Goal: Task Accomplishment & Management: Complete application form

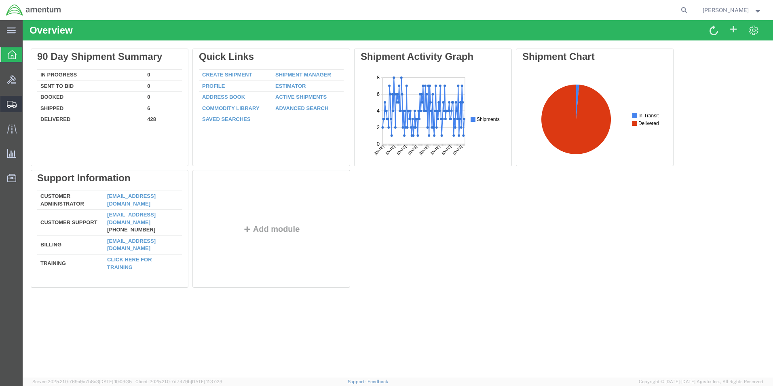
click at [0, 0] on span "Create Shipment" at bounding box center [0, 0] width 0 height 0
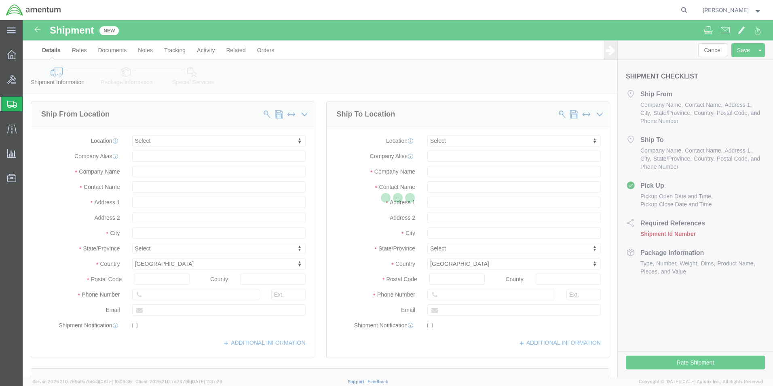
select select
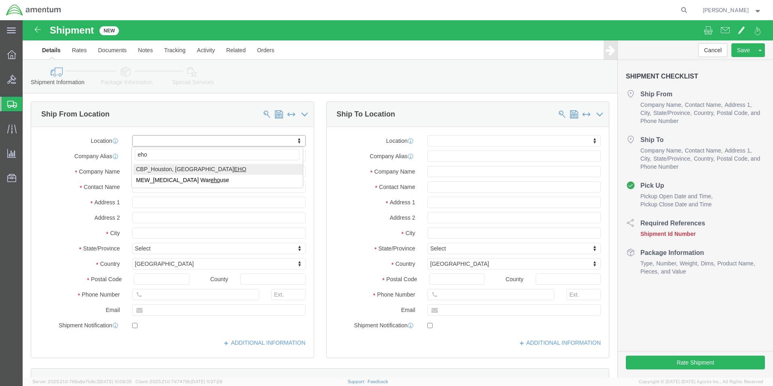
type input "eho"
select select "49929"
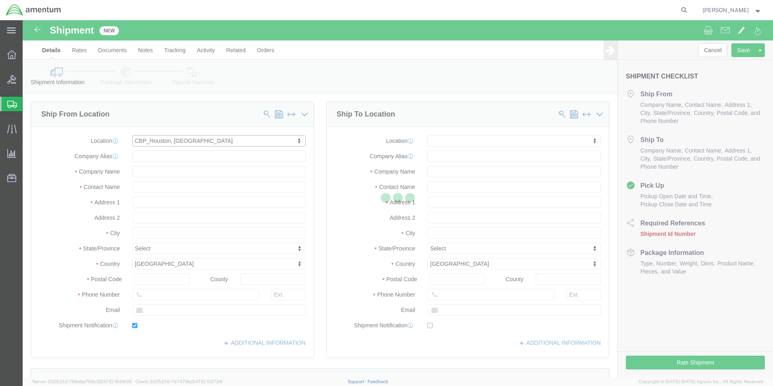
type input "[STREET_ADDRESS][PERSON_NAME]"
type input "Hangar 15A, c/o US CBP"
type input "77303"
type input "[PHONE_NUMBER]"
type input "[PERSON_NAME][EMAIL_ADDRESS][PERSON_NAME][DOMAIN_NAME]"
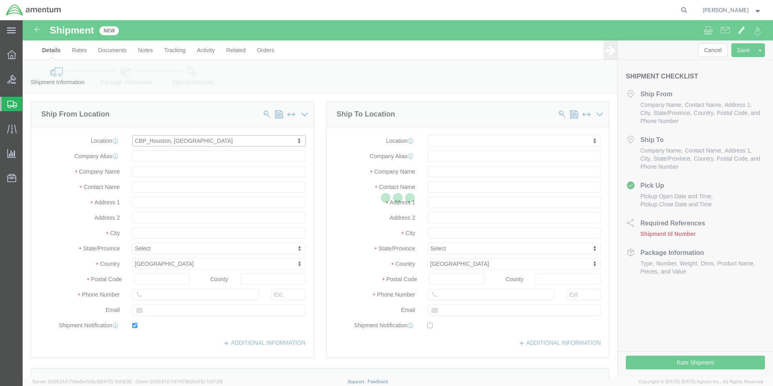
checkbox input "true"
type input "Amentum Services, Inc"
type input "[PERSON_NAME]"
type input "Conroe"
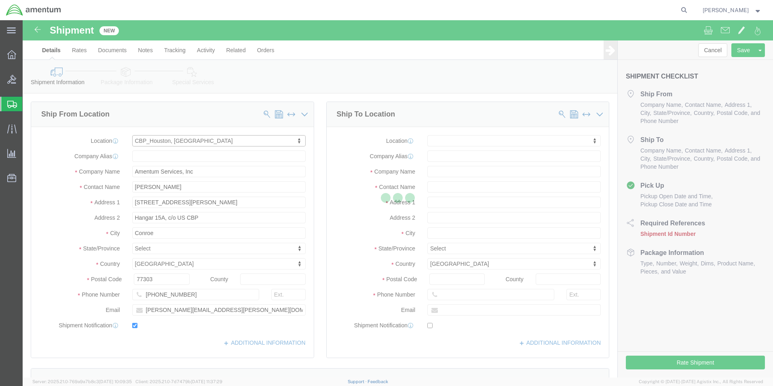
select select "[GEOGRAPHIC_DATA]"
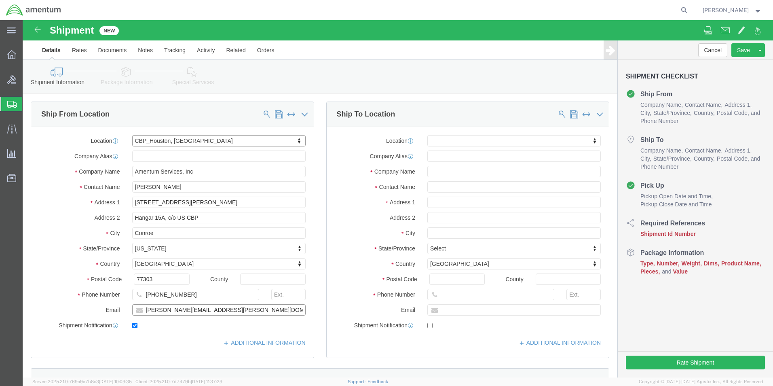
click input "[PERSON_NAME][EMAIL_ADDRESS][PERSON_NAME][DOMAIN_NAME]"
click input "checkbox"
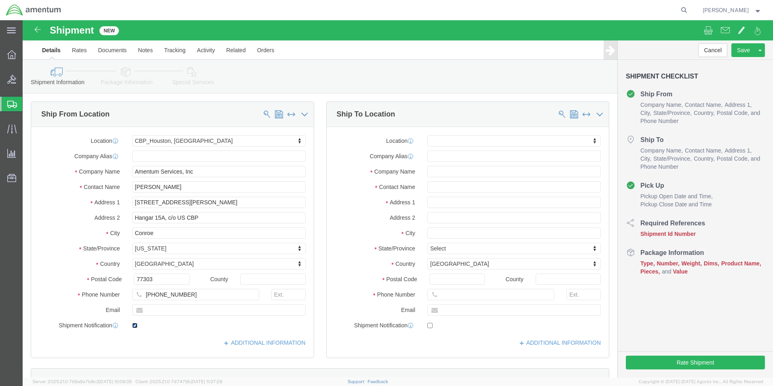
checkbox input "false"
click input "text"
type input "SCI"
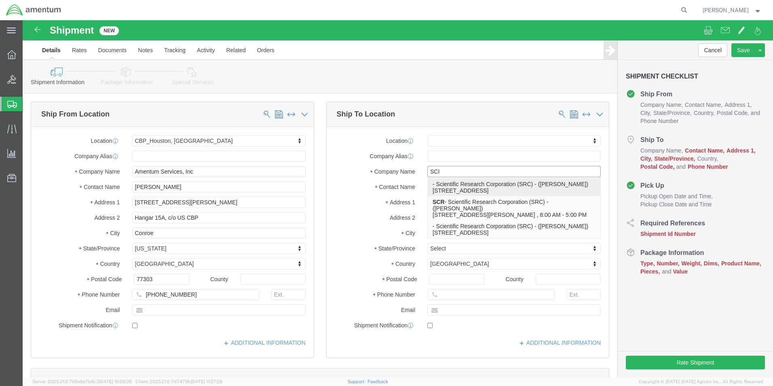
click p "- Scientific Research Corporation (SRC) - ([PERSON_NAME]) [STREET_ADDRESS]"
select select
type input "[STREET_ADDRESS]"
type input "32043"
type input "Scientific Research Corporation (SRC)"
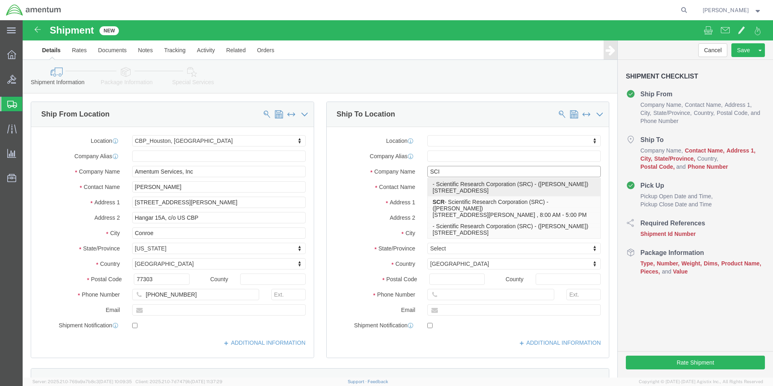
type input "[PERSON_NAME]"
type input "[GEOGRAPHIC_DATA]"
select select "FL"
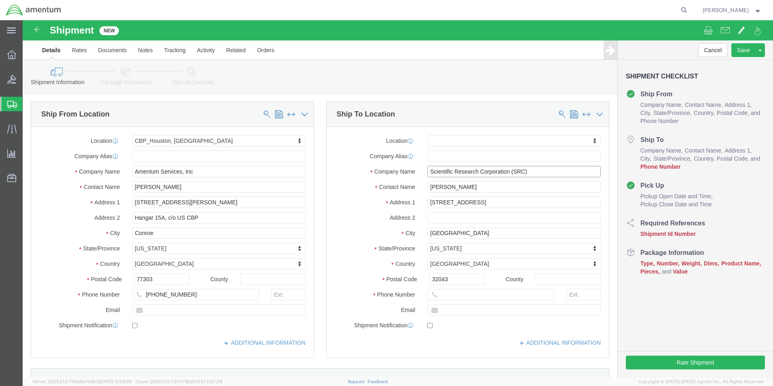
type input "Scientific Research Corporation (SRC)"
click input "text"
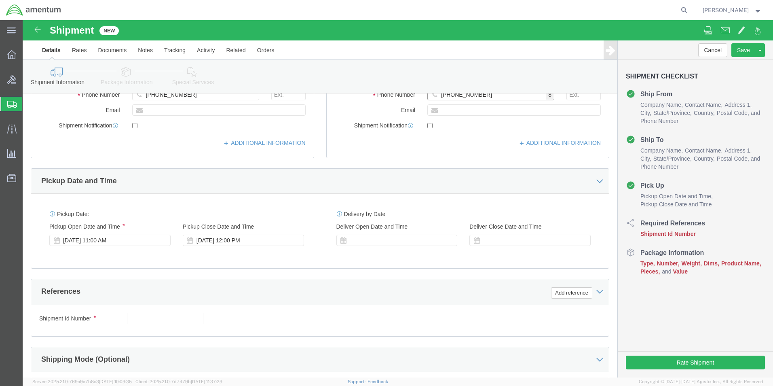
scroll to position [202, 0]
type input "[PHONE_NUMBER]"
click div "[DATE] 11:00 AM"
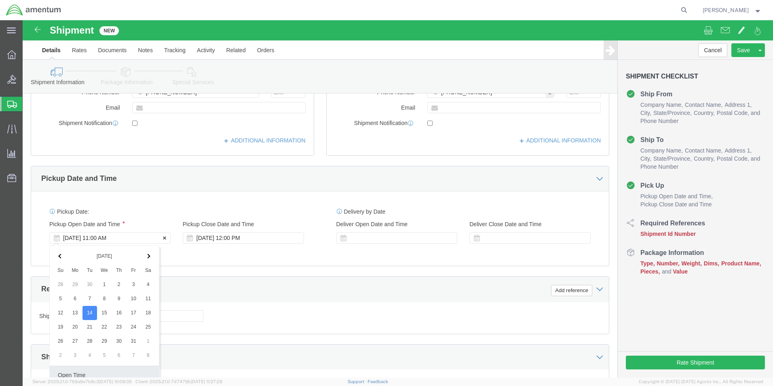
scroll to position [337, 0]
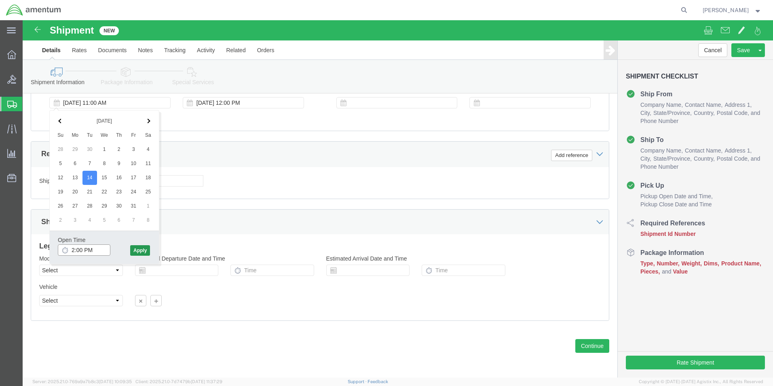
type input "2:00 PM"
click button "Apply"
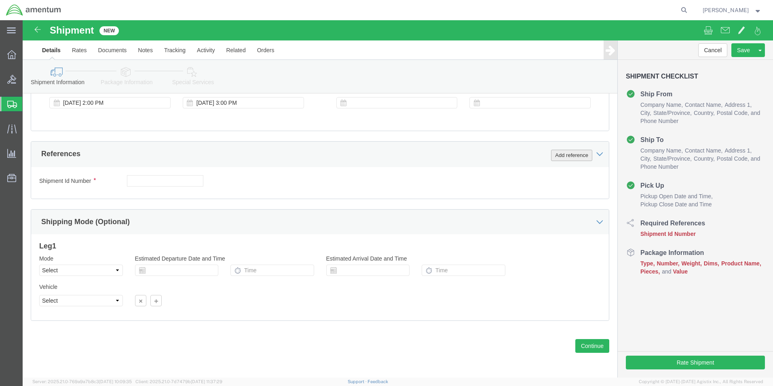
click button "Add reference"
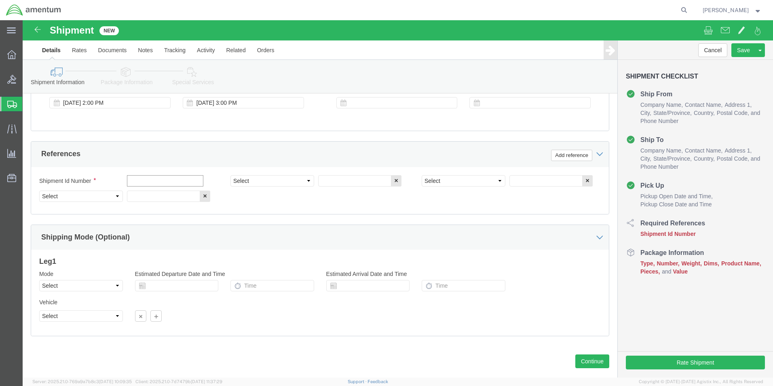
click input "text"
type input "[DATE]"
click select "Select Account Type Activity ID Airline Appointment Number ASN Batch Request # …"
select select "CUSTREF"
click select "Select Account Type Activity ID Airline Appointment Number ASN Batch Request # …"
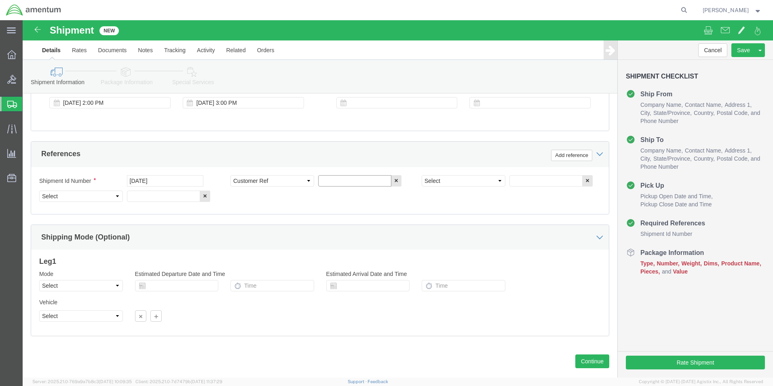
click input "text"
type input "OSI SN: 009"
click select "Select Account Type Activity ID Airline Appointment Number ASN Batch Request # …"
select select "PROJNUM"
click select "Select Account Type Activity ID Airline Appointment Number ASN Batch Request # …"
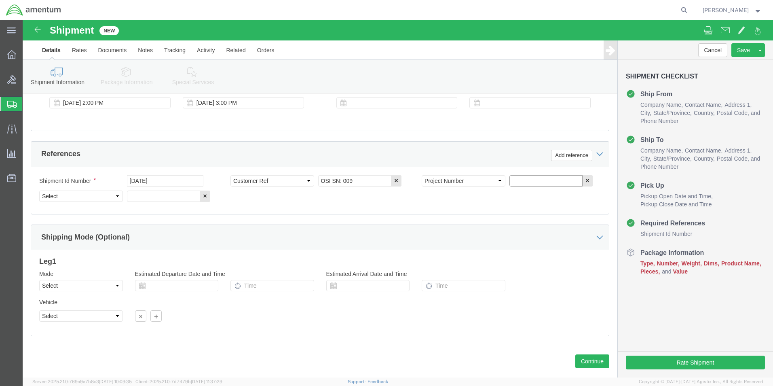
click input "text"
type input "6118.04.03.2219.000.EHO.0000"
click select "Select Account Type Activity ID Airline Appointment Number ASN Batch Request # …"
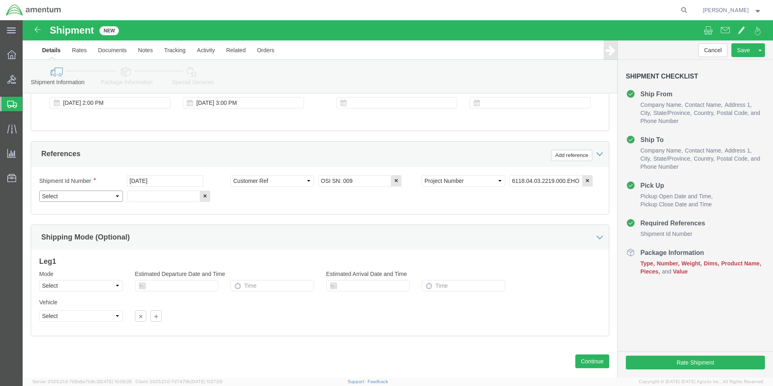
select select "DEPT"
click select "Select Account Type Activity ID Airline Appointment Number ASN Batch Request # …"
click input "text"
type input "CBP"
click button "Continue"
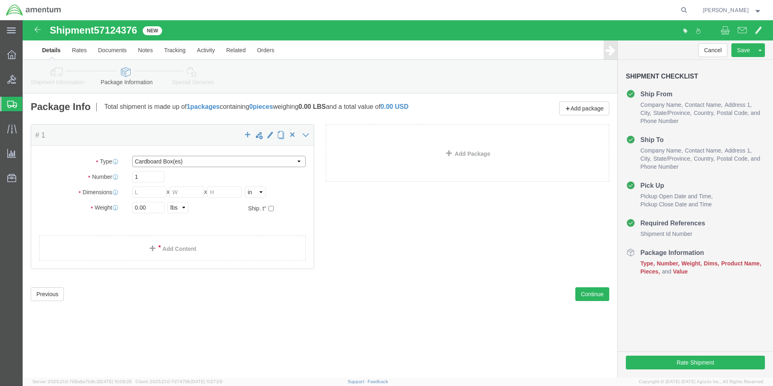
drag, startPoint x: 181, startPoint y: 143, endPoint x: 177, endPoint y: 146, distance: 5.5
click select "Select BCK Boxes Bale(s) Basket(s) Bolt(s) Bottle(s) Buckets Bulk Bundle(s) Can…"
select select "YRPK"
click select "Select BCK Boxes Bale(s) Basket(s) Bolt(s) Bottle(s) Buckets Bulk Bundle(s) Can…"
click input "text"
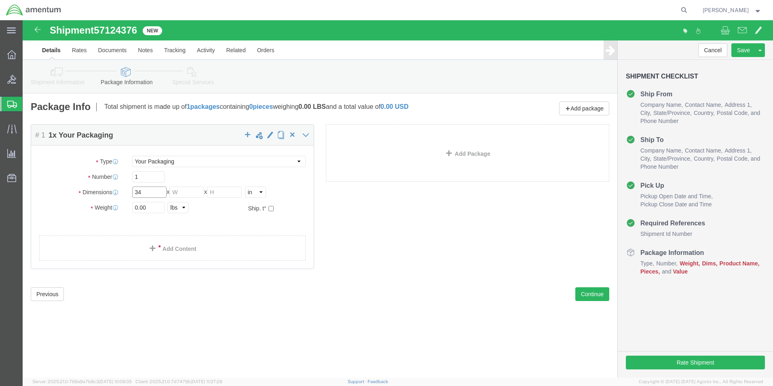
type input "34"
type input "26"
type input "17"
type input "82.0"
click link "Add Content"
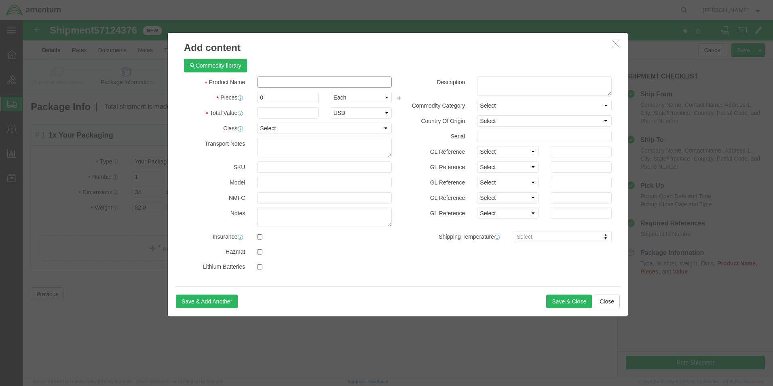
click input "text"
type input "OSI SN: 009 REPAIR"
type input "1"
type input "100000.00"
click button "Save & Close"
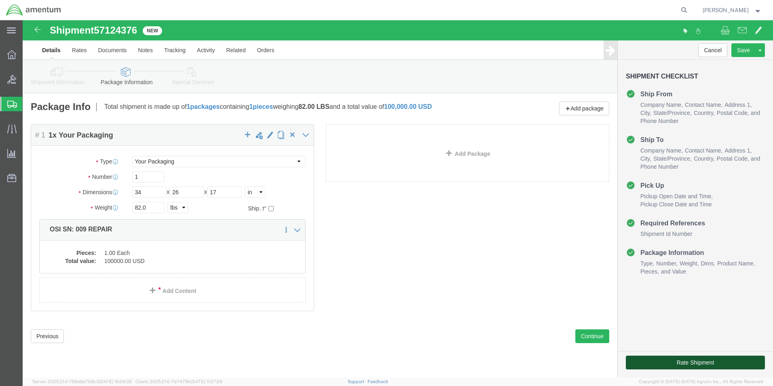
click button "Rate Shipment"
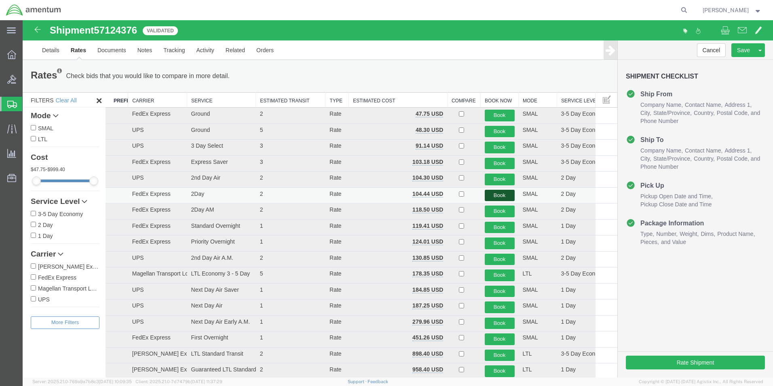
click at [504, 196] on button "Book" at bounding box center [500, 196] width 30 height 12
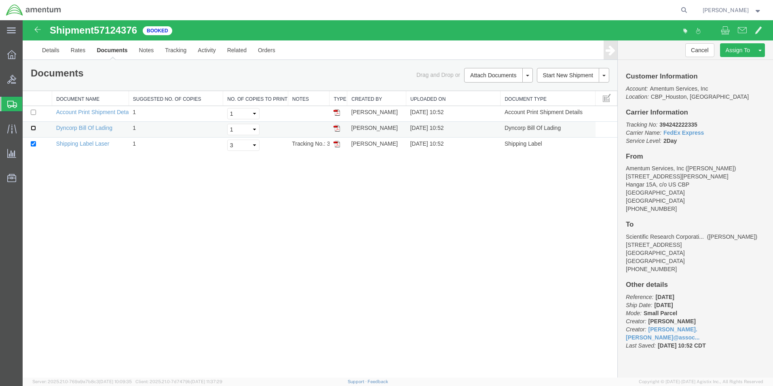
drag, startPoint x: 33, startPoint y: 129, endPoint x: 28, endPoint y: 131, distance: 5.8
click at [33, 129] on input "checkbox" at bounding box center [33, 127] width 5 height 5
checkbox input "true"
click at [480, 89] on link "Print Documents" at bounding box center [497, 89] width 70 height 12
click at [54, 51] on link "Details" at bounding box center [50, 49] width 29 height 19
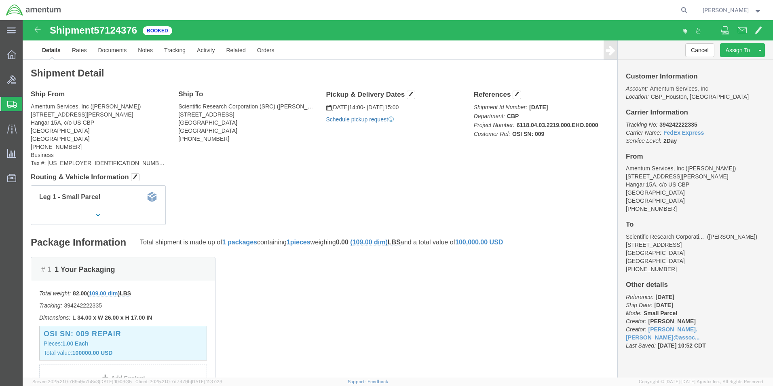
click link "Schedule pickup request"
click at [0, 0] on span "Create Shipment" at bounding box center [0, 0] width 0 height 0
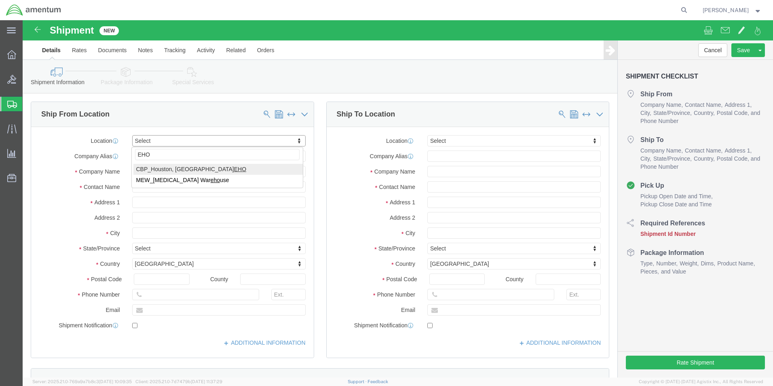
type input "EHO"
select select "49929"
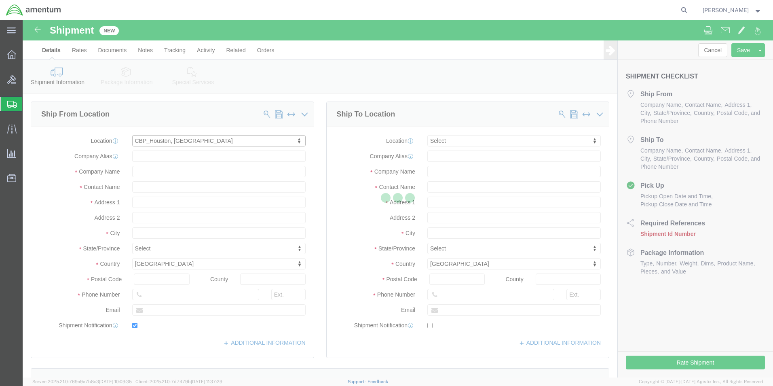
type input "[STREET_ADDRESS][PERSON_NAME]"
type input "Hangar 15A, c/o US CBP"
type input "77303"
type input "[PHONE_NUMBER]"
type input "[PERSON_NAME][EMAIL_ADDRESS][PERSON_NAME][DOMAIN_NAME]"
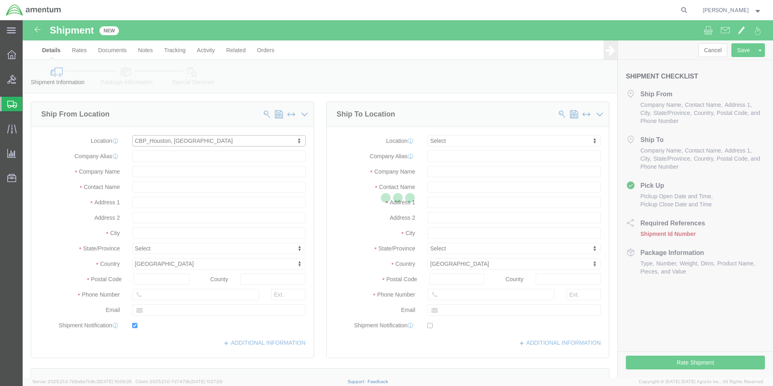
checkbox input "true"
type input "Amentum Services, Inc"
type input "[PERSON_NAME]"
type input "Conroe"
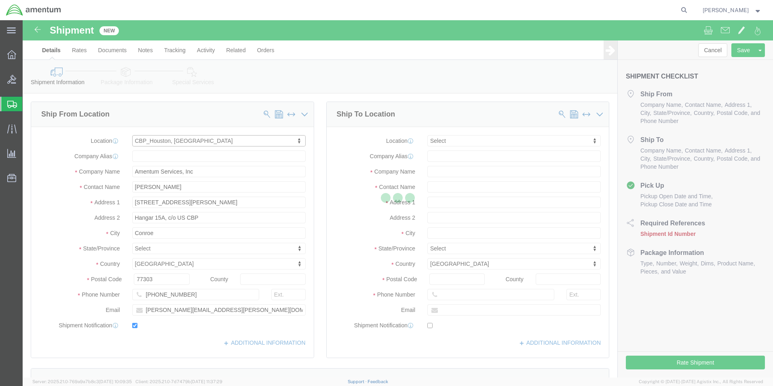
select select "[GEOGRAPHIC_DATA]"
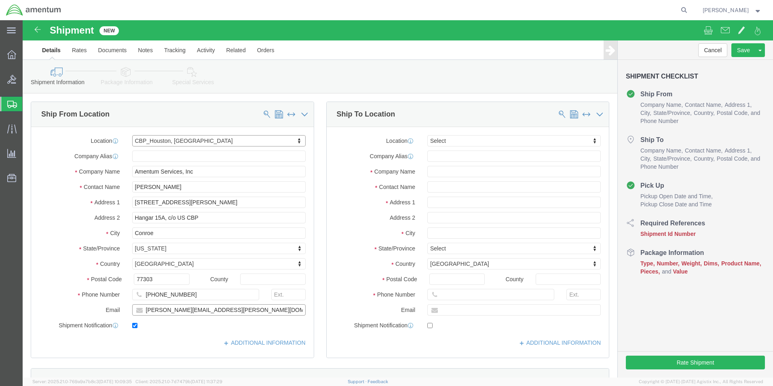
click input "[PERSON_NAME][EMAIL_ADDRESS][PERSON_NAME][DOMAIN_NAME]"
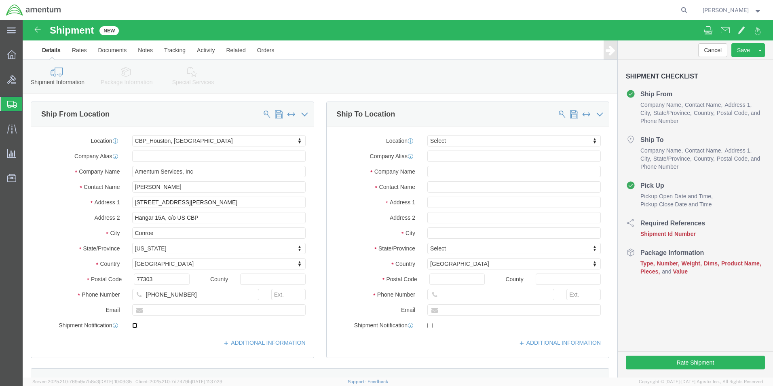
click input "checkbox"
checkbox input "false"
click input "text"
type input "COL"
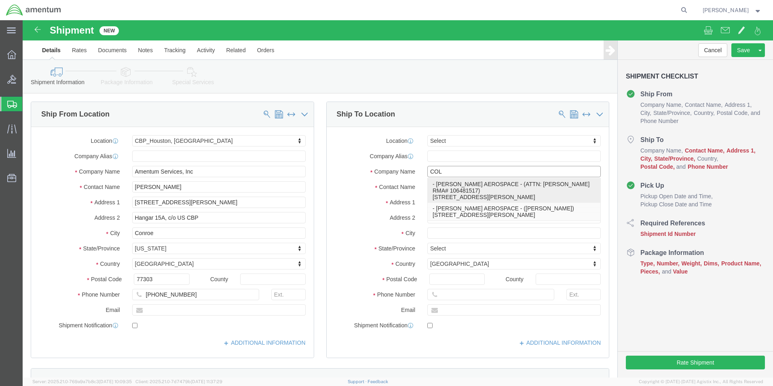
click p "- [PERSON_NAME] AEROSPACE - (ATTN: [PERSON_NAME] RMA# 106481517) [STREET_ADDRES…"
type input "[STREET_ADDRESS][PERSON_NAME]"
type input "BLDG 118 CRG"
type input "52498"
type input "[PERSON_NAME] AEROSPACE"
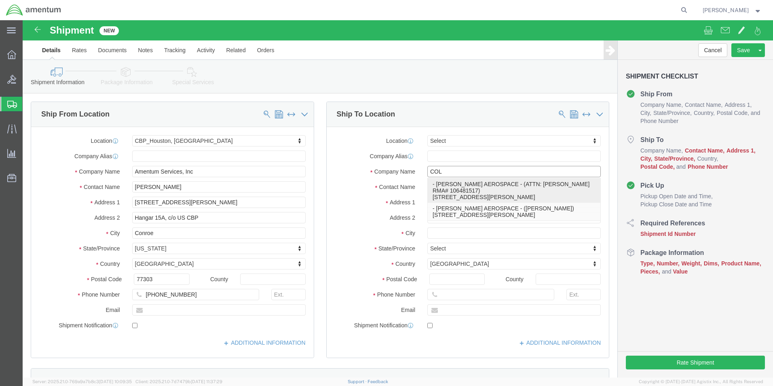
type input "ATTN: [PERSON_NAME] RMA# 106481517"
type input "[GEOGRAPHIC_DATA]"
select select "IA"
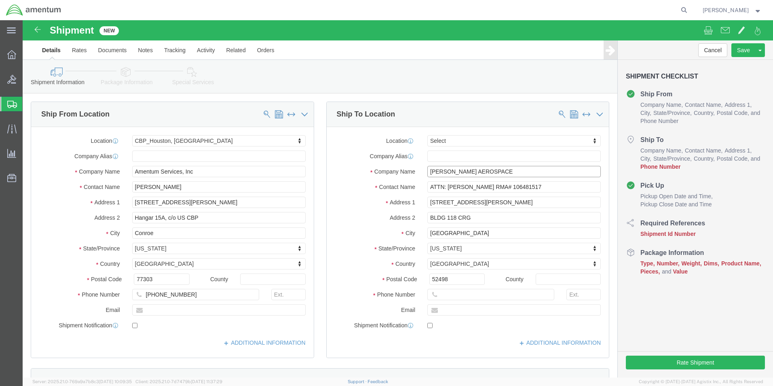
type input "[PERSON_NAME] AEROSPACE"
click input "ATTN: [PERSON_NAME] RMA# 106481517"
type input "ATTN: [PERSON_NAME]"
click input "text"
type input "[PHONE_NUMBER]"
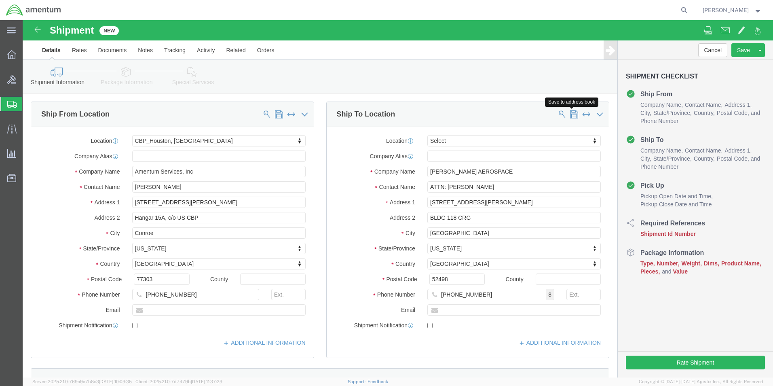
click span
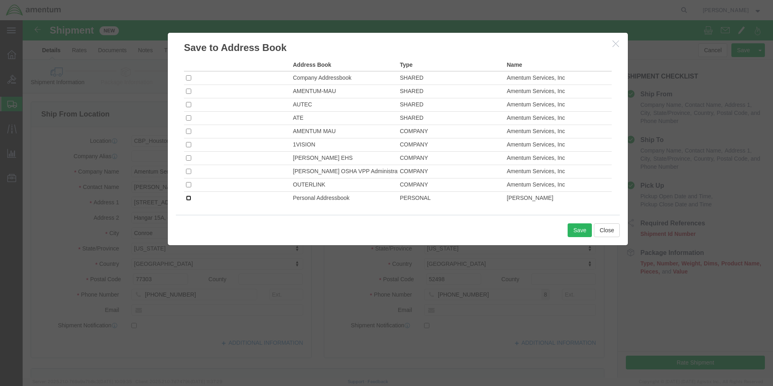
click input "checkbox"
checkbox input "true"
click button "Save"
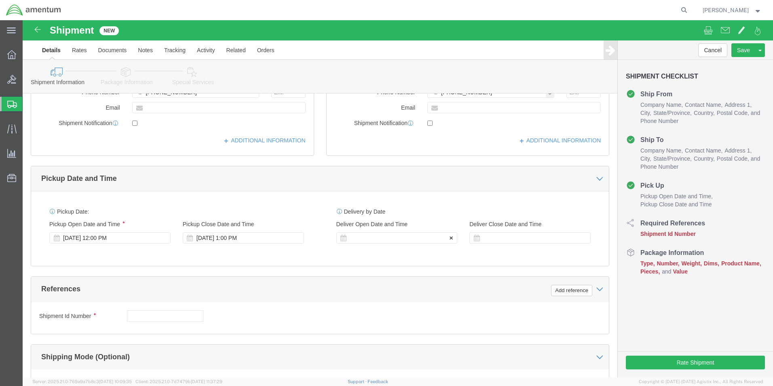
scroll to position [283, 0]
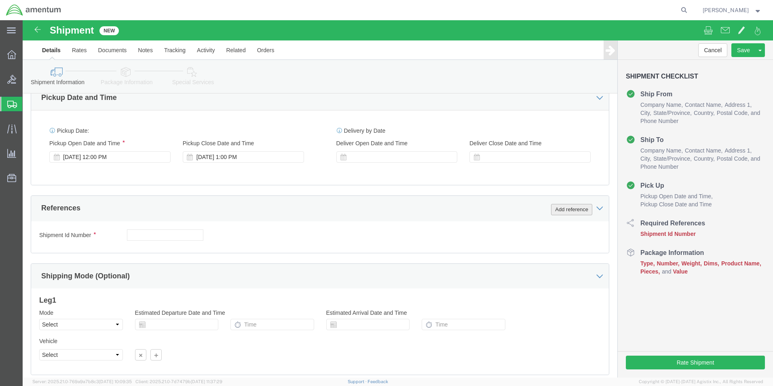
click button "Add reference"
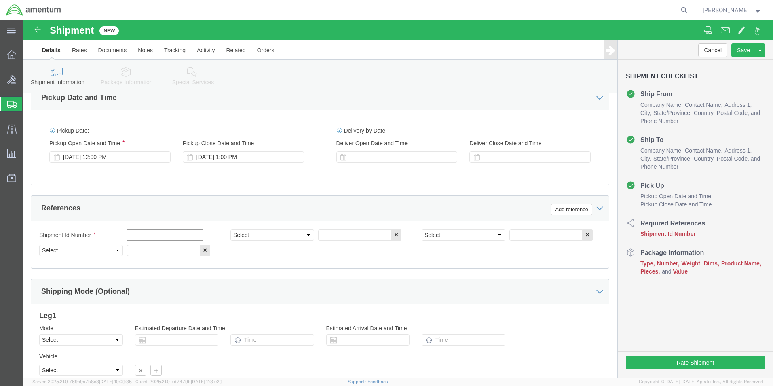
click input "text"
type input "[DATE]"
click select "Select Account Type Activity ID Airline Appointment Number ASN Batch Request # …"
select select "CUSTREF"
click select "Select Account Type Activity ID Airline Appointment Number ASN Batch Request # …"
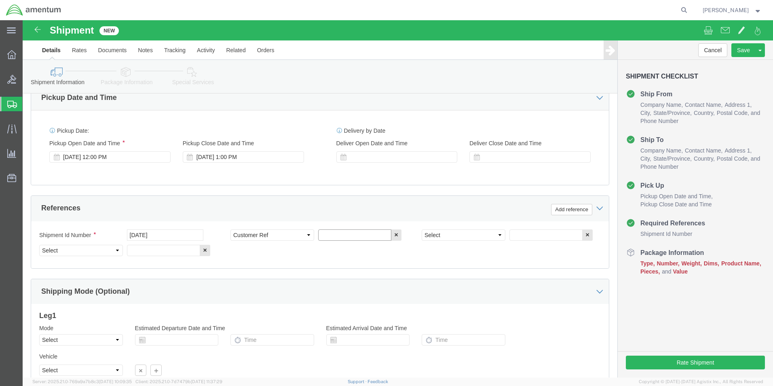
click input "text"
drag, startPoint x: 319, startPoint y: 216, endPoint x: 295, endPoint y: 218, distance: 23.6
click input "ARC210 SN: 629"
type input "REPAIR: SN: 629"
click select "Select Account Type Activity ID Airline Appointment Number ASN Batch Request # …"
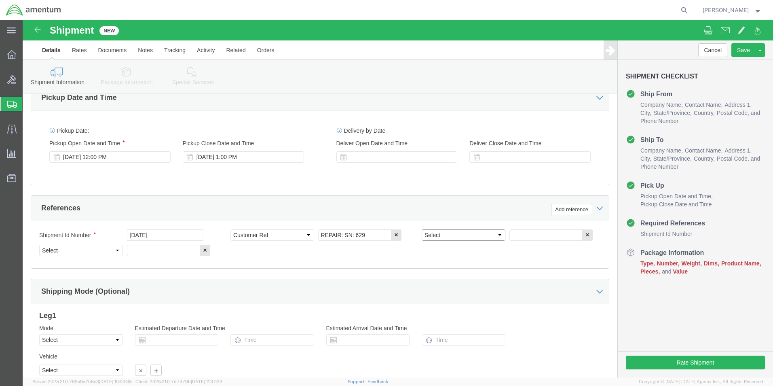
select select "PROJNUM"
click select "Select Account Type Activity ID Airline Appointment Number ASN Batch Request # …"
click input "text"
type input "6118.04.03.2219.000.EHO.0000"
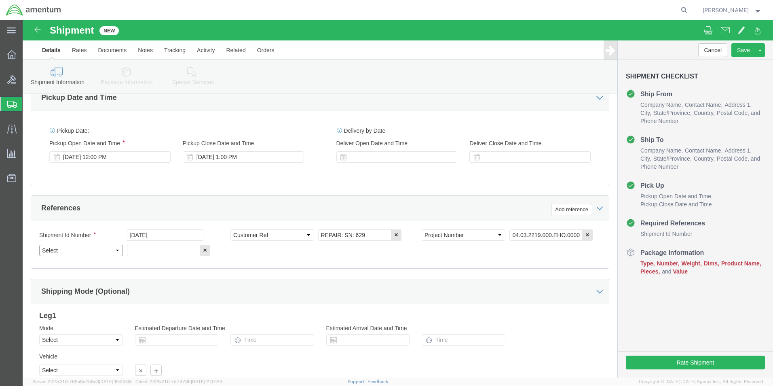
click select "Select Account Type Activity ID Airline Appointment Number ASN Batch Request # …"
select select "DEPT"
click select "Select Account Type Activity ID Airline Appointment Number ASN Batch Request # …"
click input "text"
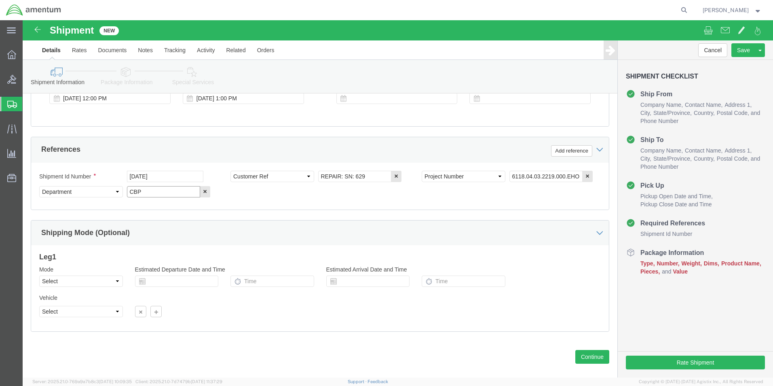
scroll to position [353, 0]
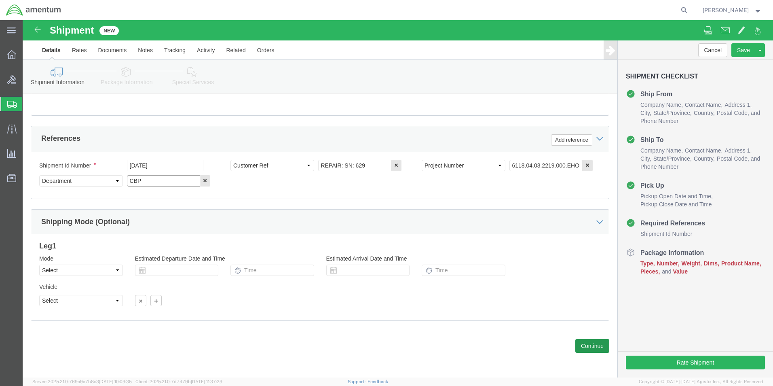
type input "CBP"
click button "Continue"
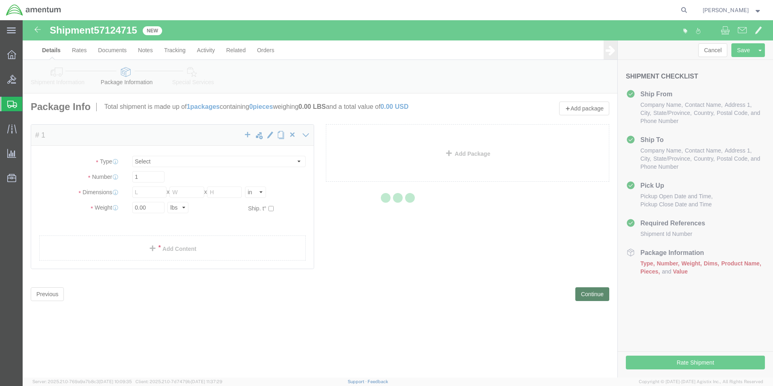
select select "CBOX"
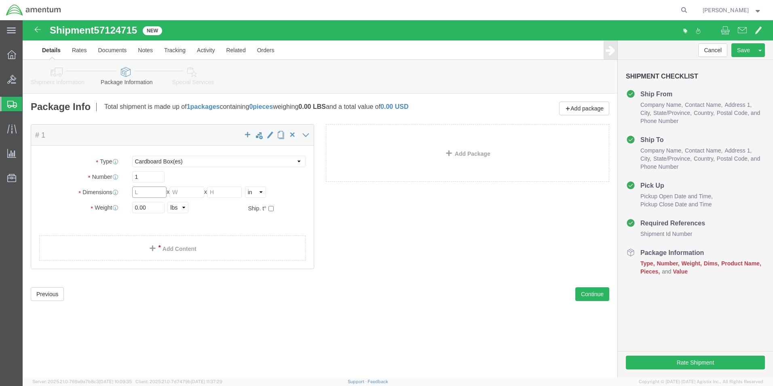
click input "text"
type input "14"
type input "12"
type input "9"
type input "14.0"
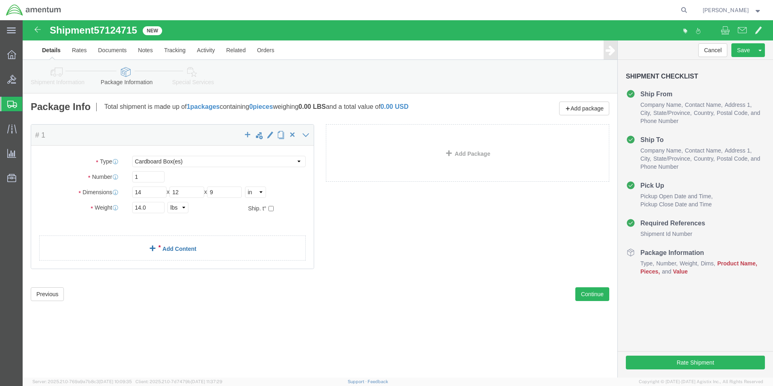
click link "Add Content"
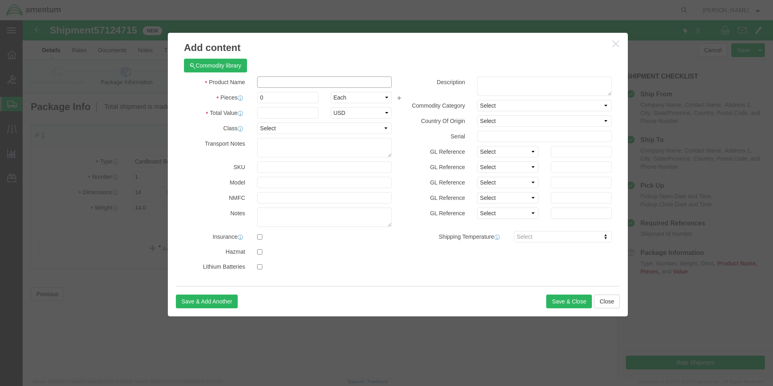
click input "text"
type input "ARC210 SN: 629"
type input "1"
type input "50000.00"
click button "Save & Close"
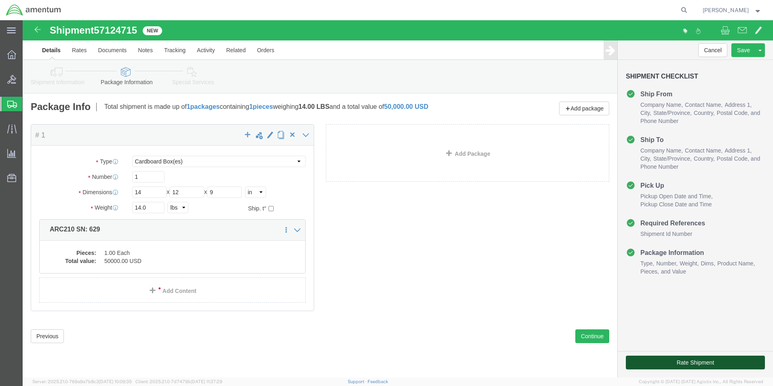
click button "Rate Shipment"
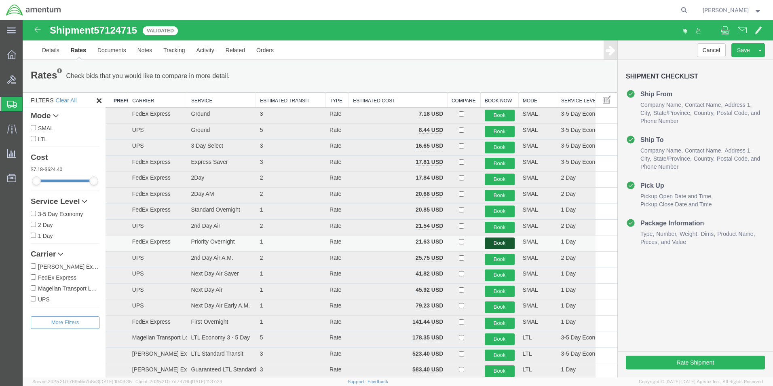
click at [503, 239] on button "Book" at bounding box center [500, 243] width 30 height 12
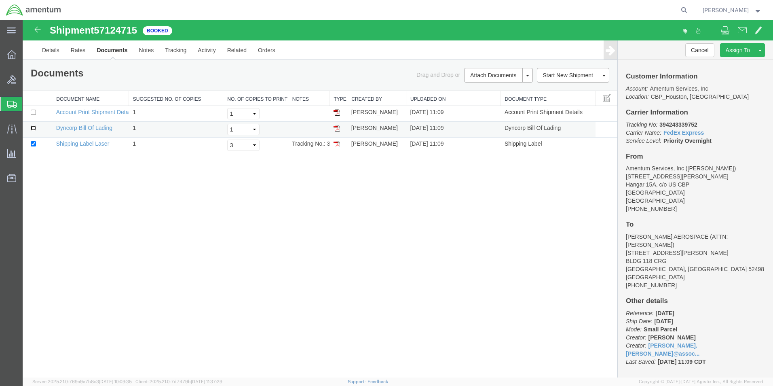
click at [34, 128] on input "checkbox" at bounding box center [33, 127] width 5 height 5
checkbox input "true"
drag, startPoint x: 492, startPoint y: 89, endPoint x: 514, endPoint y: 110, distance: 30.0
click at [492, 89] on link "Print Documents" at bounding box center [497, 89] width 70 height 12
click at [337, 145] on img at bounding box center [337, 144] width 6 height 6
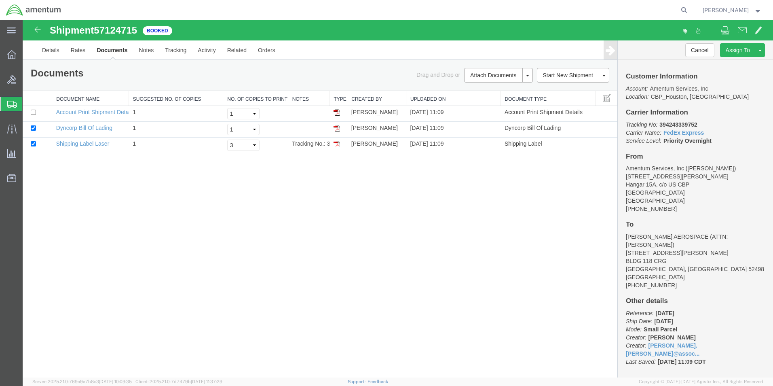
click at [0, 0] on span "Create Shipment" at bounding box center [0, 0] width 0 height 0
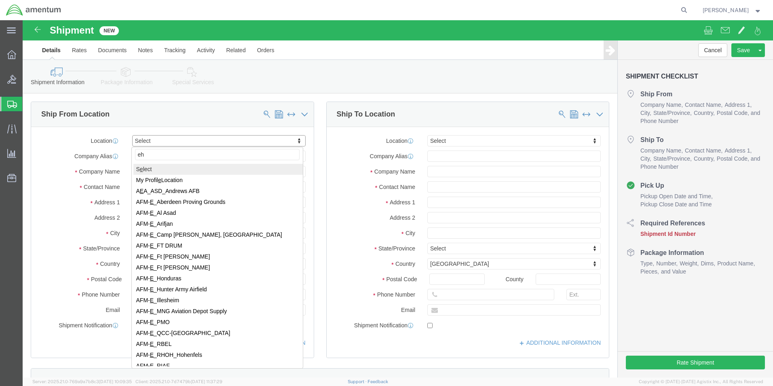
type input "eho"
